Goal: Book appointment/travel/reservation

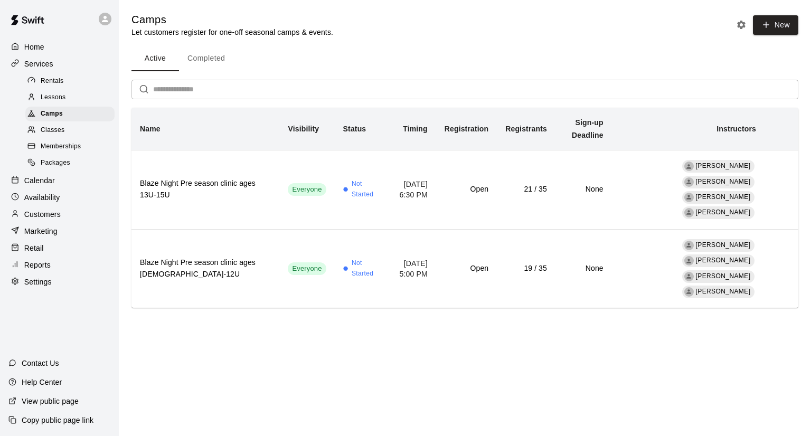
click at [56, 188] on div "Calendar" at bounding box center [59, 181] width 102 height 16
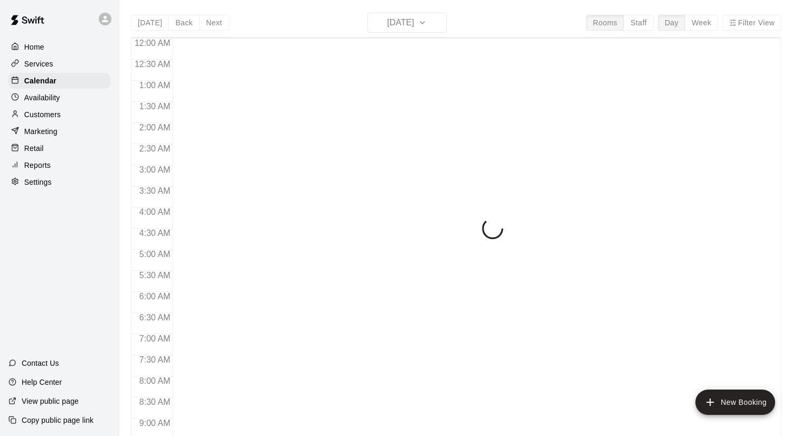
scroll to position [551, 0]
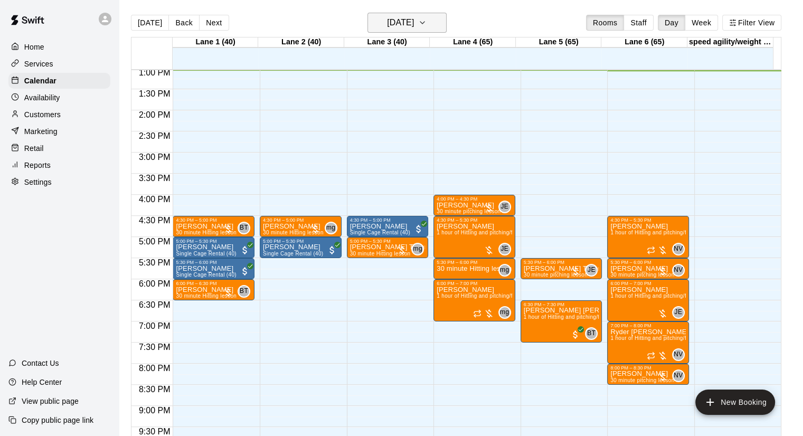
click at [413, 21] on h6 "[DATE]" at bounding box center [400, 22] width 27 height 15
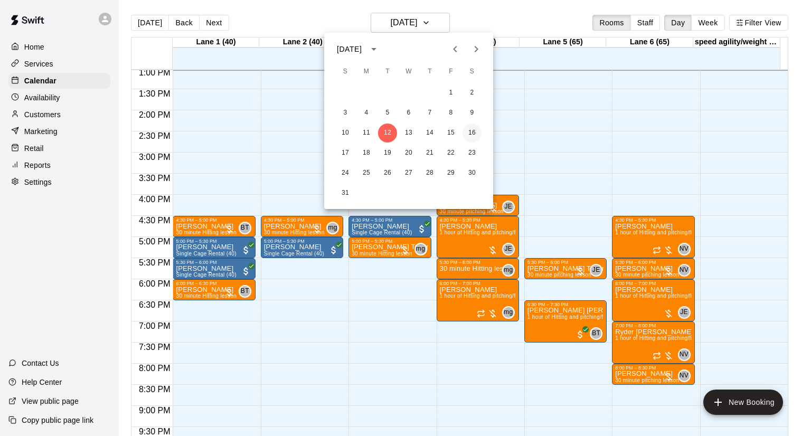
click at [470, 131] on button "16" at bounding box center [471, 132] width 19 height 19
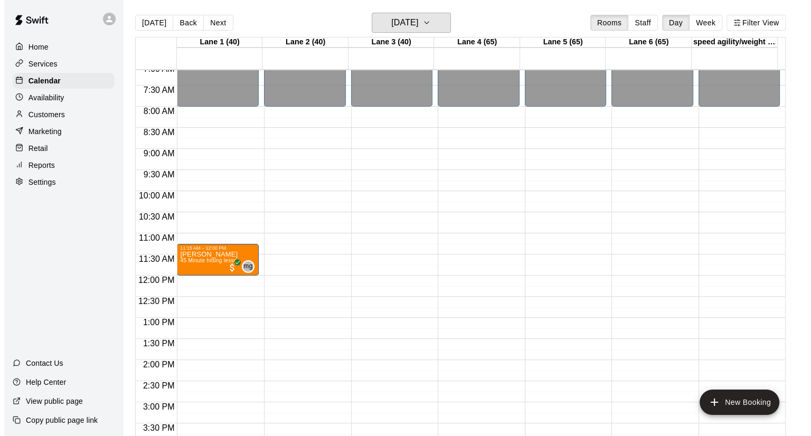
scroll to position [299, 0]
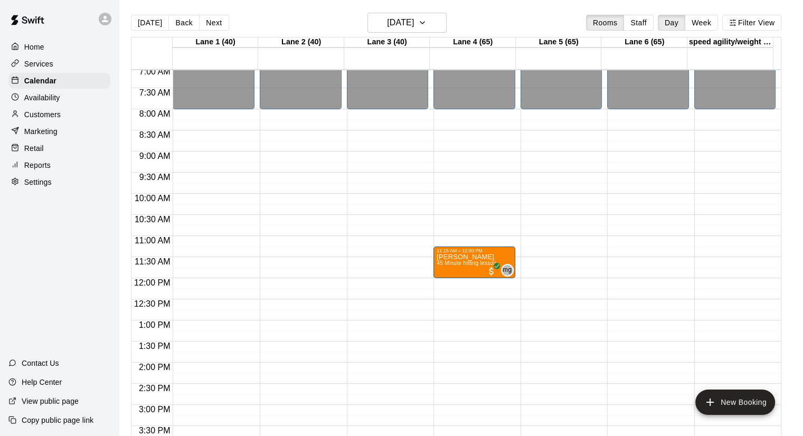
drag, startPoint x: 219, startPoint y: 256, endPoint x: 471, endPoint y: 256, distance: 252.3
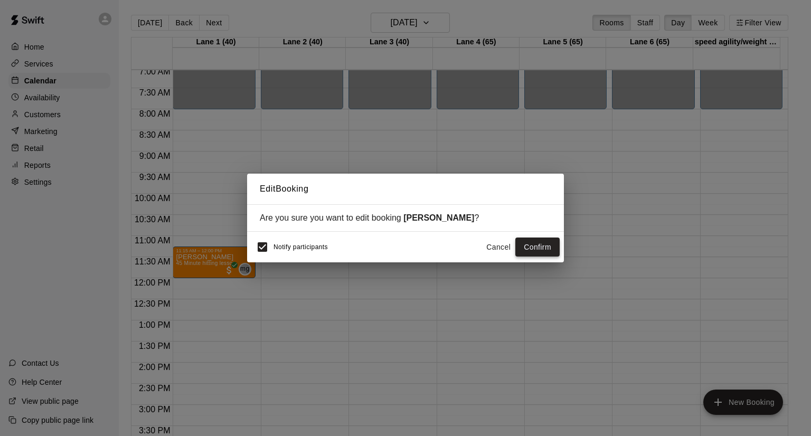
click at [527, 243] on button "Confirm" at bounding box center [537, 247] width 44 height 20
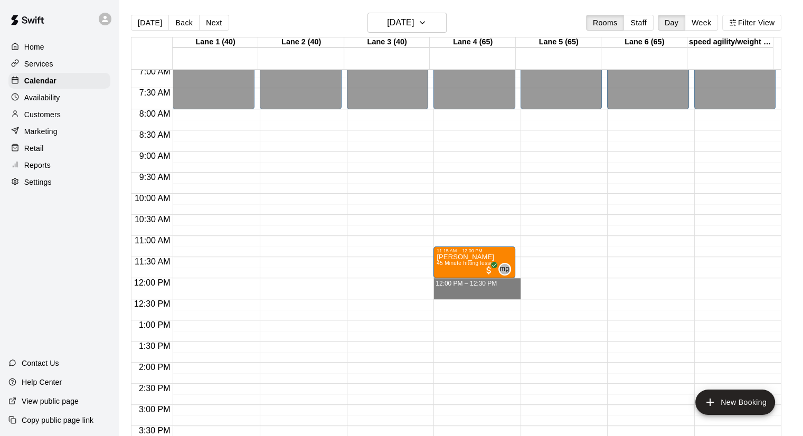
drag, startPoint x: 472, startPoint y: 279, endPoint x: 474, endPoint y: 293, distance: 14.9
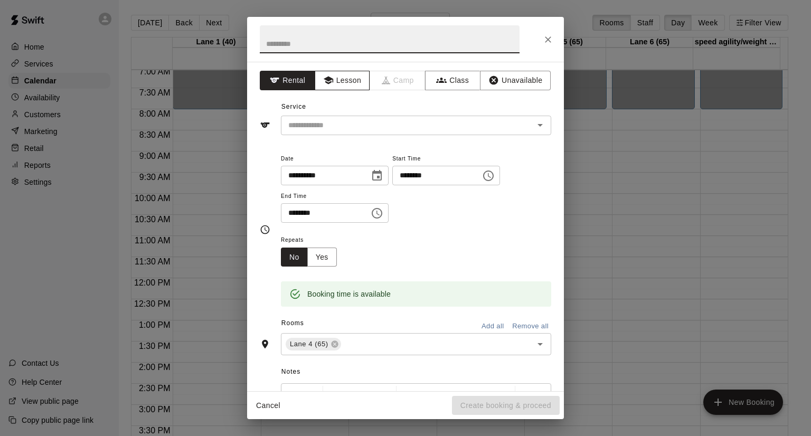
click at [340, 78] on button "Lesson" at bounding box center [342, 81] width 55 height 20
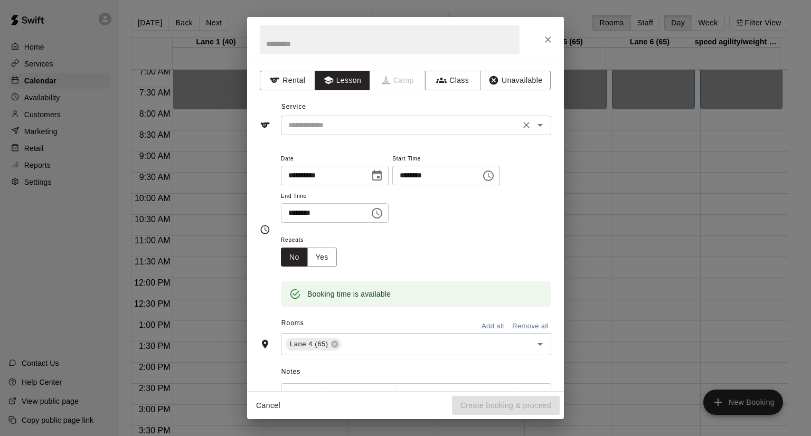
click at [379, 130] on input "text" at bounding box center [400, 125] width 233 height 13
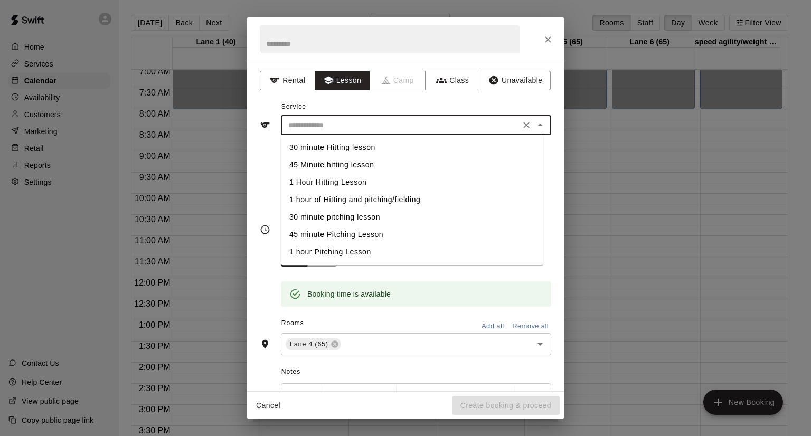
click at [372, 147] on li "30 minute Hitting lesson" at bounding box center [412, 147] width 262 height 17
type input "**********"
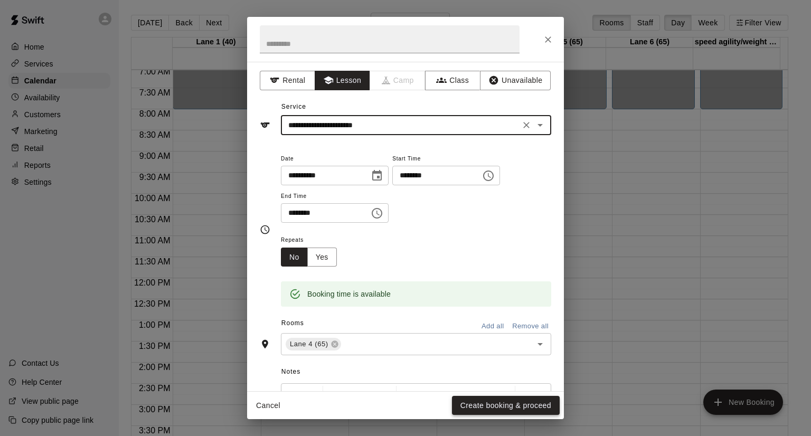
click at [510, 404] on button "Create booking & proceed" at bounding box center [506, 406] width 108 height 20
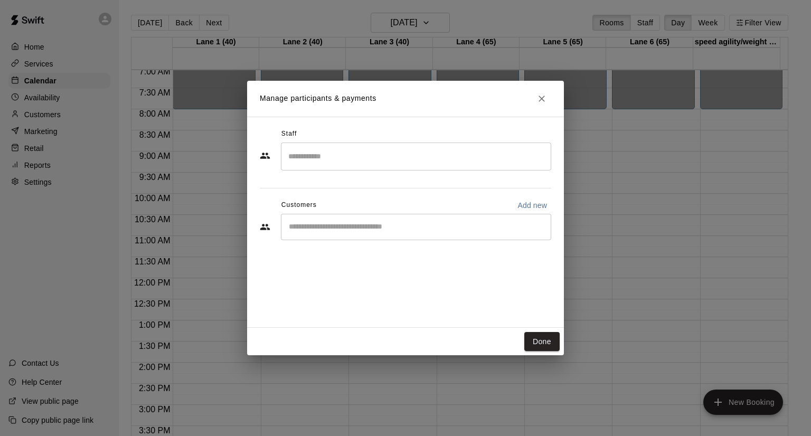
click at [355, 155] on input "Search staff" at bounding box center [416, 156] width 261 height 18
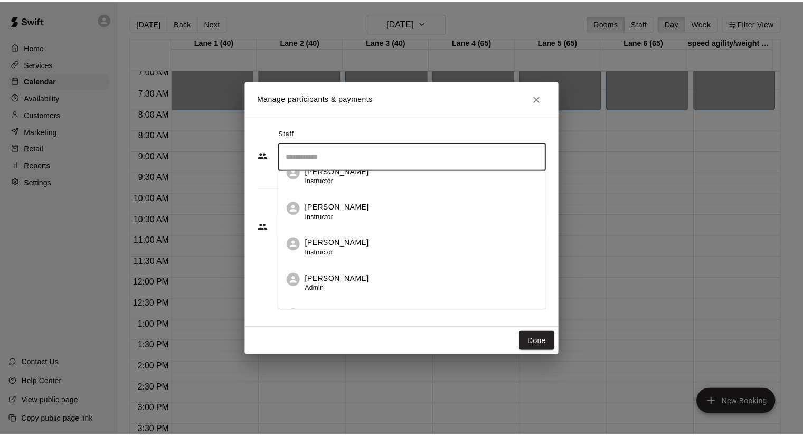
scroll to position [148, 0]
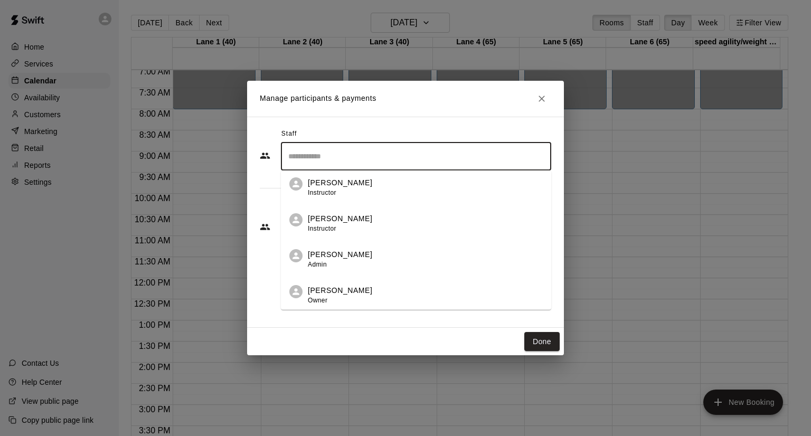
click at [359, 293] on div "[PERSON_NAME] Owner" at bounding box center [425, 295] width 235 height 21
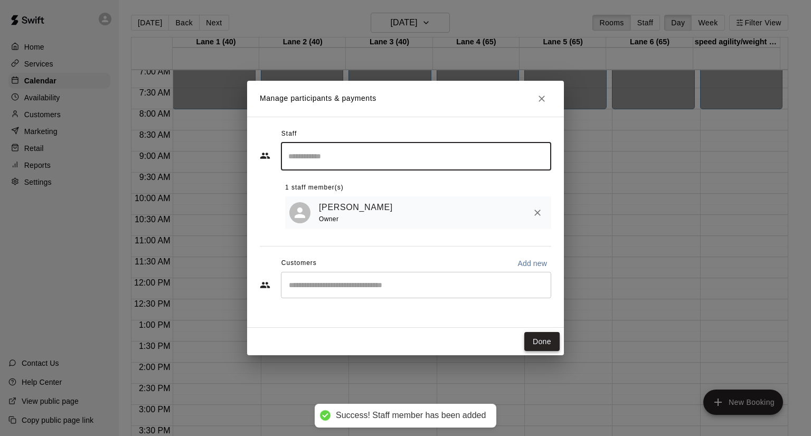
click at [545, 345] on button "Done" at bounding box center [541, 342] width 35 height 20
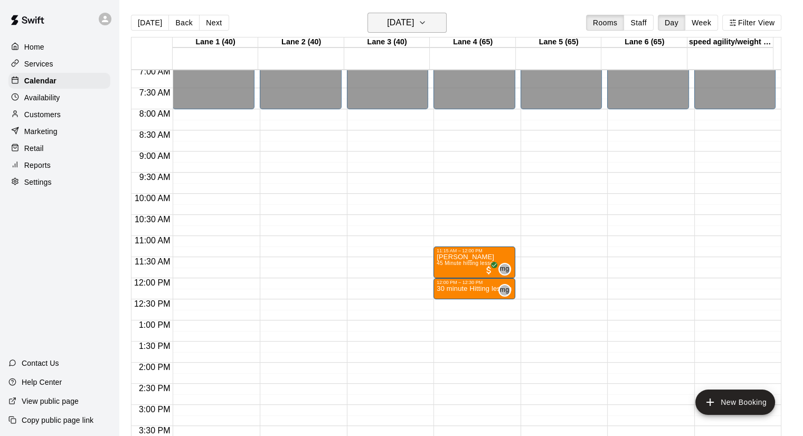
click at [414, 28] on h6 "[DATE]" at bounding box center [400, 22] width 27 height 15
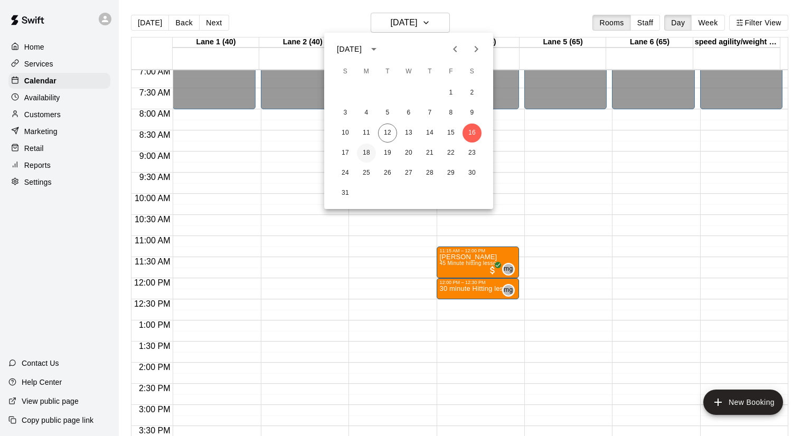
click at [365, 150] on button "18" at bounding box center [366, 153] width 19 height 19
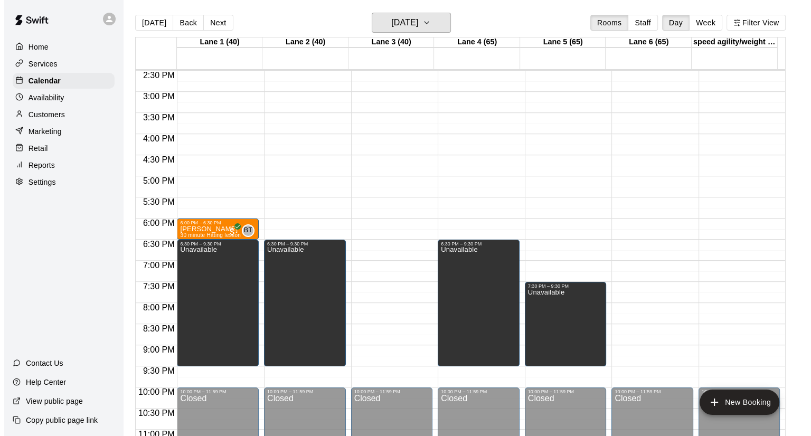
scroll to position [635, 0]
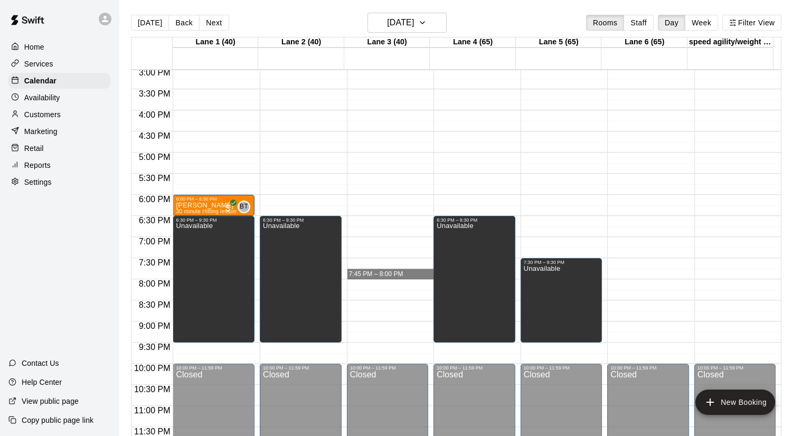
drag, startPoint x: 384, startPoint y: 269, endPoint x: 392, endPoint y: 269, distance: 7.4
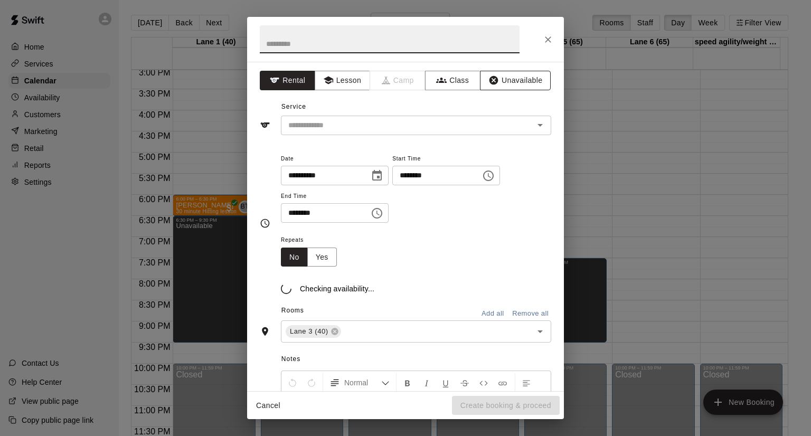
click at [545, 39] on icon "Close" at bounding box center [548, 39] width 11 height 11
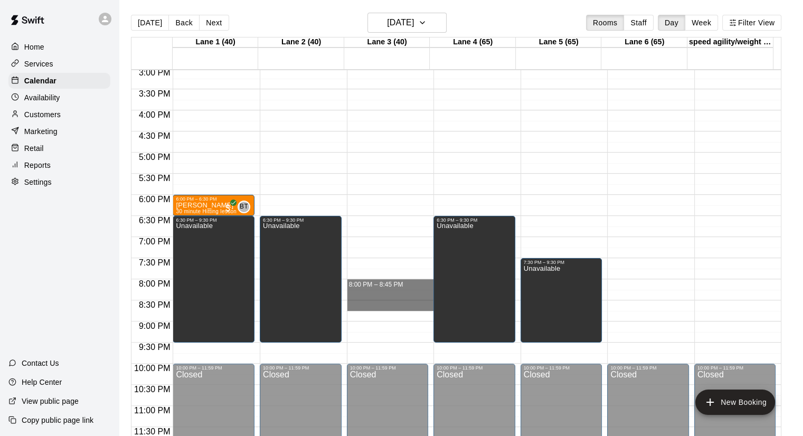
drag, startPoint x: 388, startPoint y: 269, endPoint x: 388, endPoint y: 310, distance: 41.2
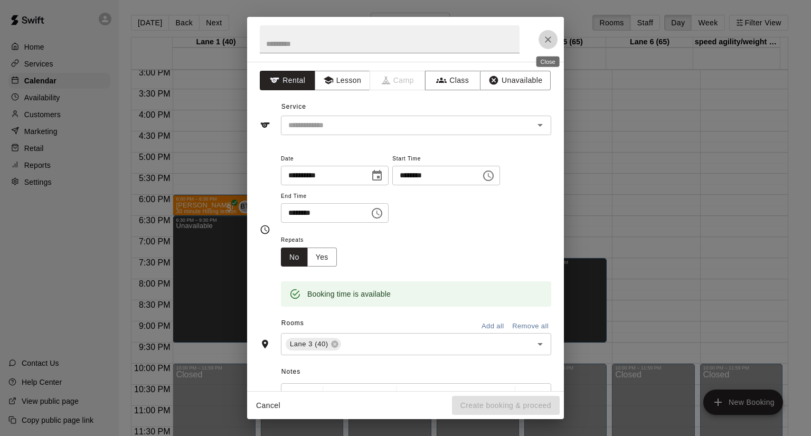
click at [545, 39] on icon "Close" at bounding box center [548, 39] width 11 height 11
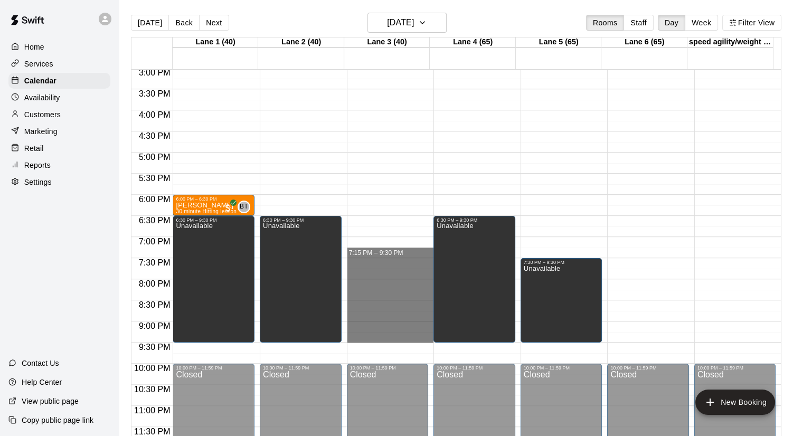
drag, startPoint x: 388, startPoint y: 258, endPoint x: 395, endPoint y: 338, distance: 80.6
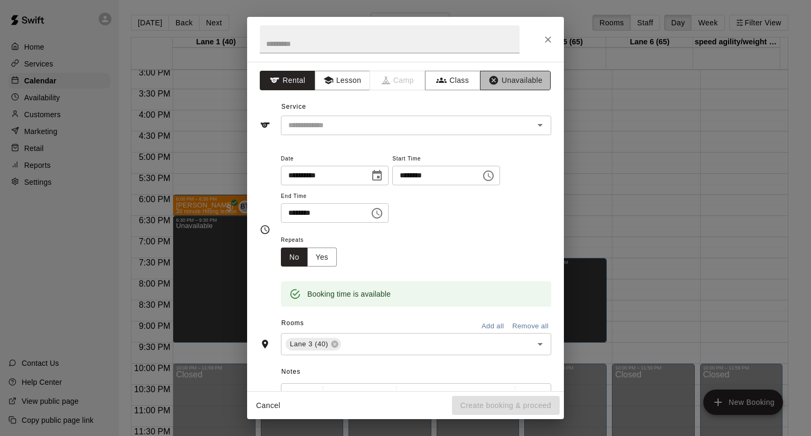
click at [509, 80] on button "Unavailable" at bounding box center [515, 81] width 71 height 20
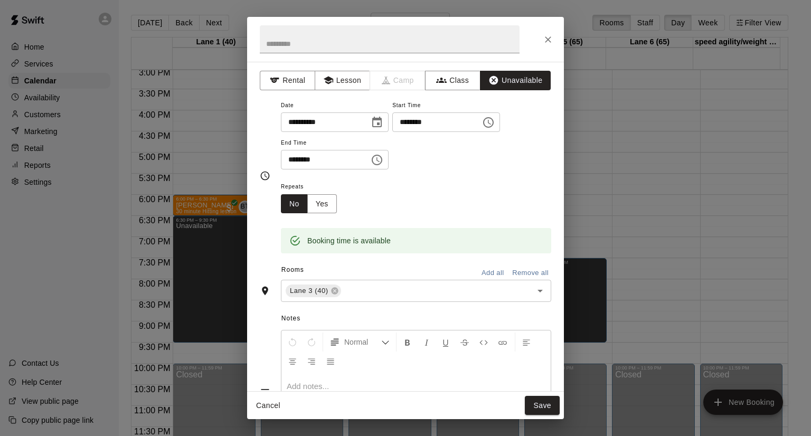
click at [495, 122] on icon "Choose time, selected time is 7:15 PM" at bounding box center [488, 122] width 13 height 13
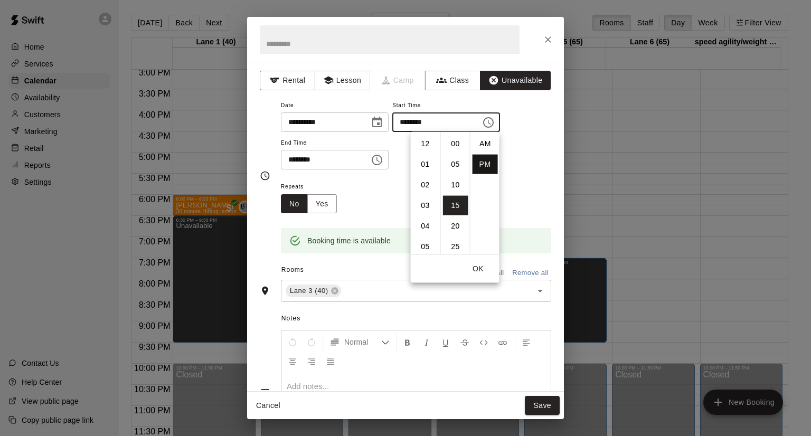
scroll to position [19, 0]
click at [458, 202] on li "30" at bounding box center [455, 206] width 25 height 20
type input "********"
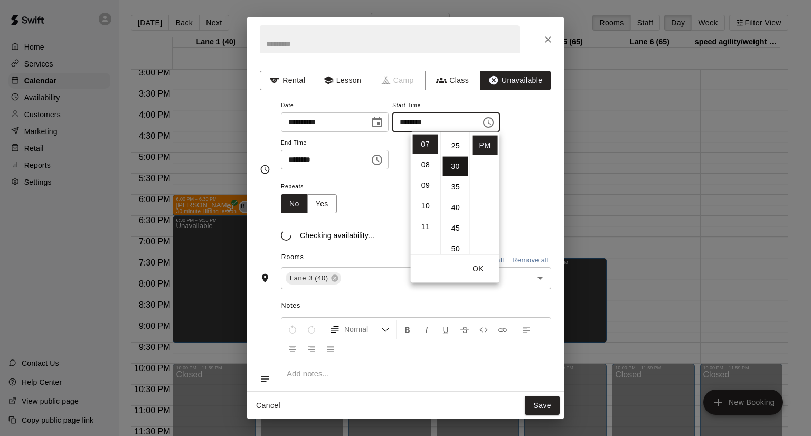
scroll to position [123, 0]
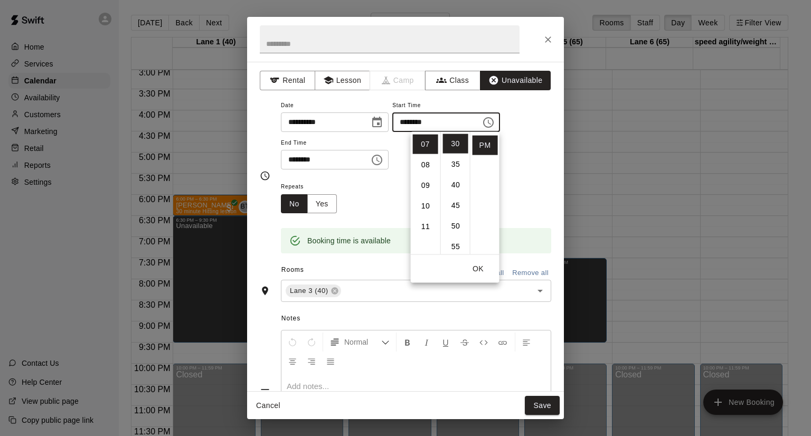
click at [479, 267] on button "OK" at bounding box center [478, 268] width 34 height 19
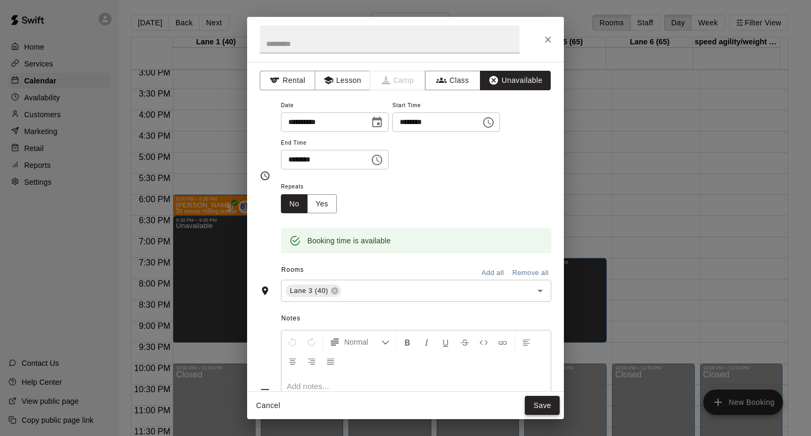
click at [533, 402] on button "Save" at bounding box center [542, 406] width 35 height 20
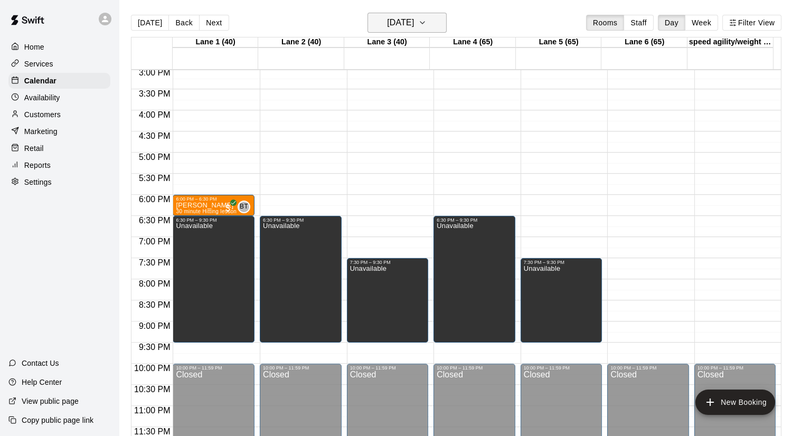
click at [426, 24] on icon "button" at bounding box center [422, 22] width 8 height 13
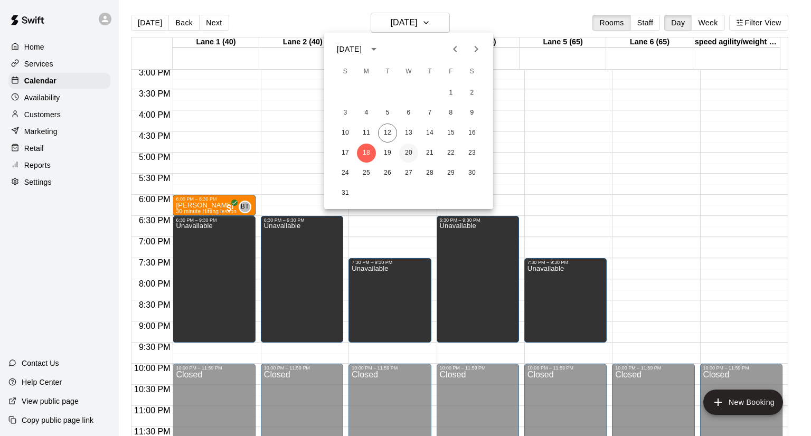
click at [406, 154] on button "20" at bounding box center [408, 153] width 19 height 19
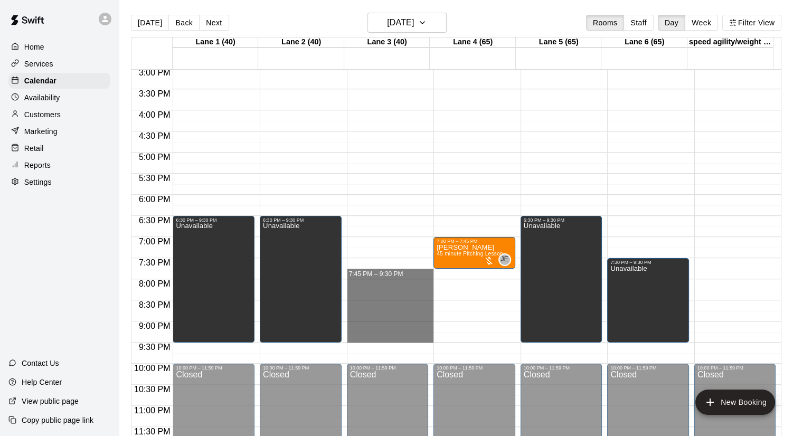
drag, startPoint x: 383, startPoint y: 269, endPoint x: 387, endPoint y: 340, distance: 71.9
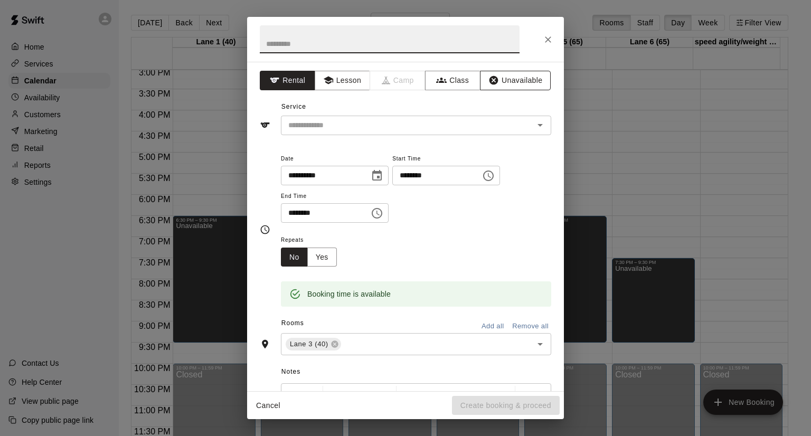
click at [506, 79] on button "Unavailable" at bounding box center [515, 81] width 71 height 20
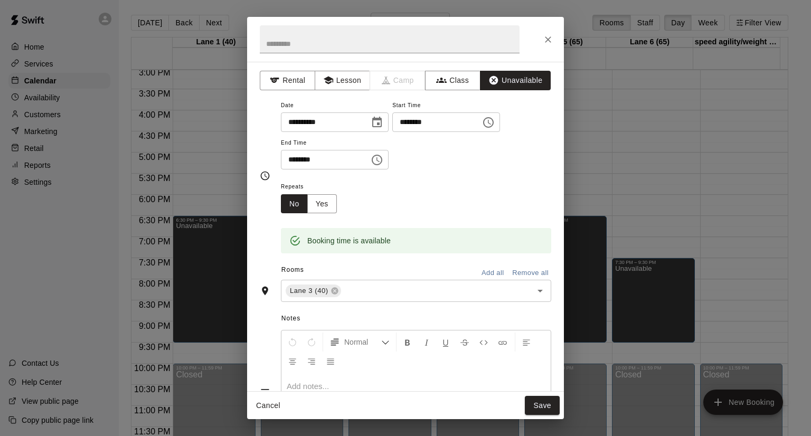
click at [493, 123] on icon "Choose time, selected time is 7:45 PM" at bounding box center [488, 122] width 11 height 11
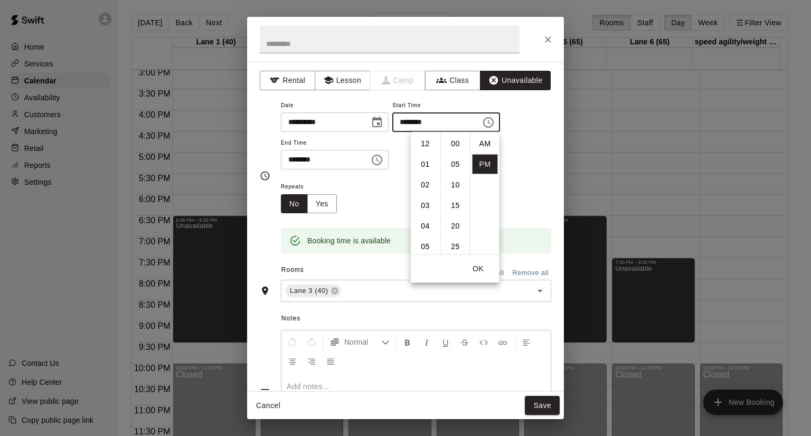
scroll to position [19, 0]
click at [457, 147] on li "30" at bounding box center [455, 146] width 25 height 20
type input "********"
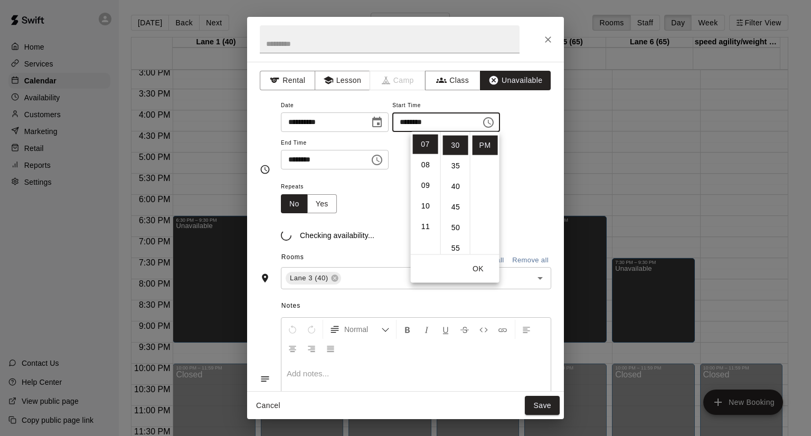
scroll to position [123, 0]
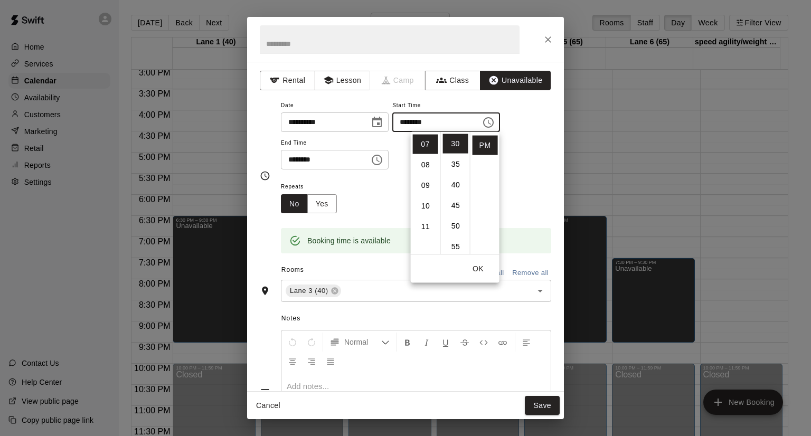
click at [474, 268] on button "OK" at bounding box center [478, 268] width 34 height 19
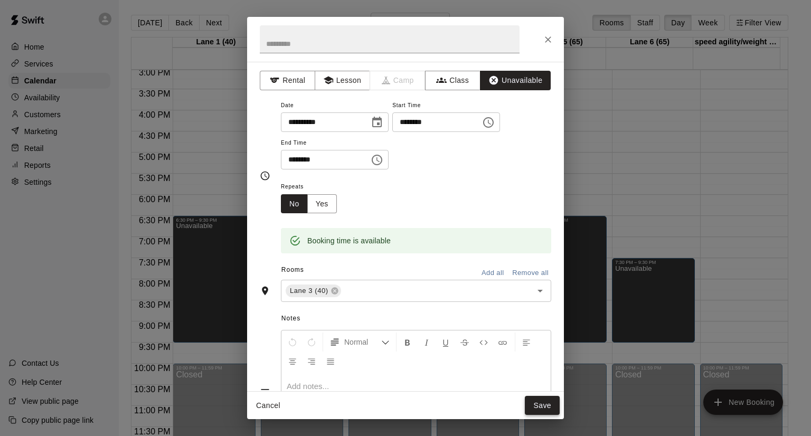
click at [543, 406] on button "Save" at bounding box center [542, 406] width 35 height 20
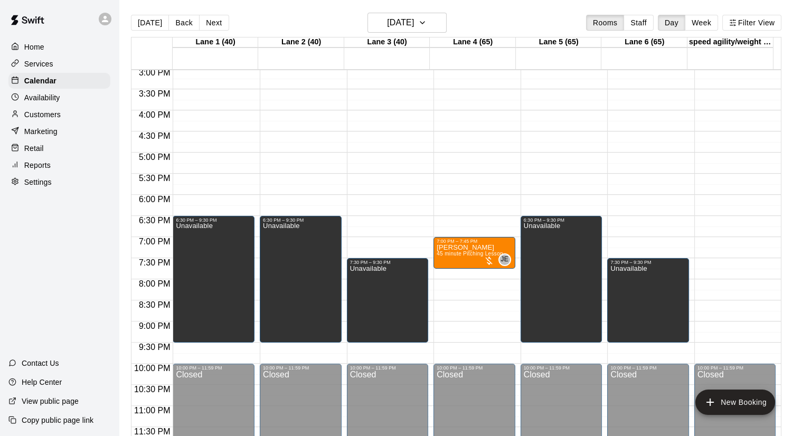
click at [9, 154] on div "Retail" at bounding box center [59, 148] width 102 height 16
